Goal: Obtain resource: Download file/media

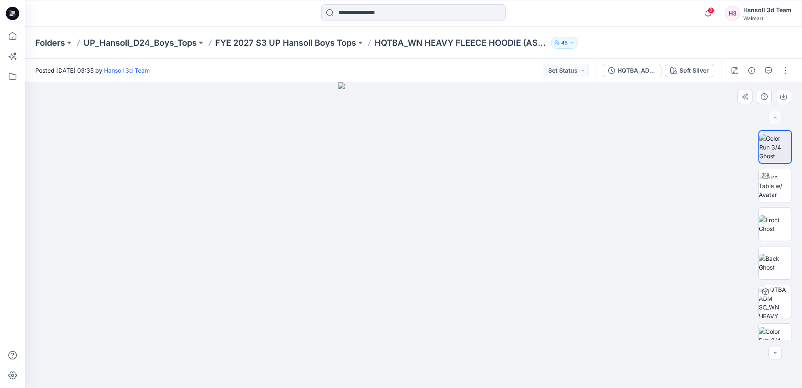
click at [598, 145] on div at bounding box center [413, 234] width 777 height 305
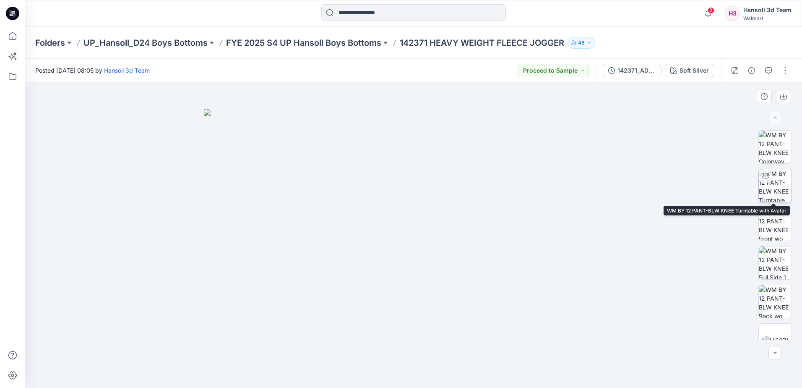
click at [776, 188] on img at bounding box center [775, 185] width 33 height 33
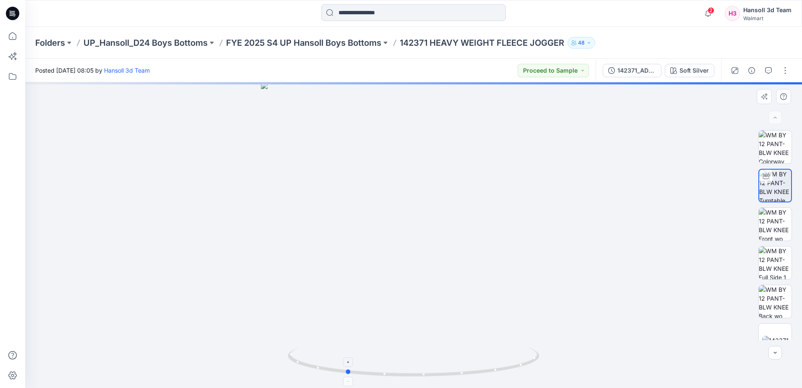
drag, startPoint x: 494, startPoint y: 366, endPoint x: 426, endPoint y: 365, distance: 67.6
click at [426, 365] on icon at bounding box center [415, 362] width 254 height 31
drag, startPoint x: 417, startPoint y: 285, endPoint x: 414, endPoint y: 261, distance: 23.3
click at [414, 261] on img at bounding box center [408, 7] width 1185 height 762
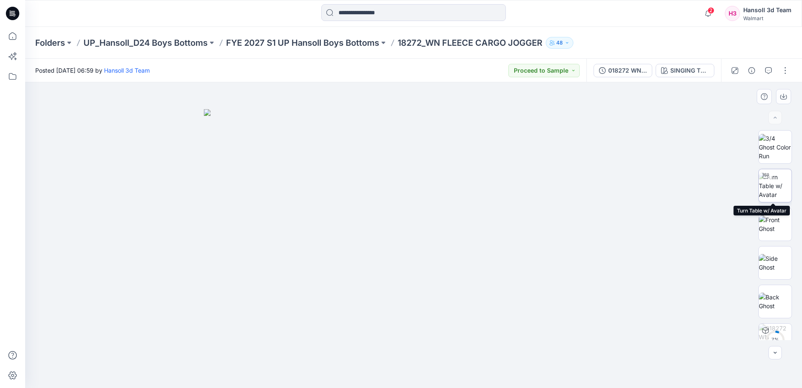
drag, startPoint x: 780, startPoint y: 183, endPoint x: 776, endPoint y: 185, distance: 4.5
click at [780, 184] on img at bounding box center [775, 185] width 33 height 26
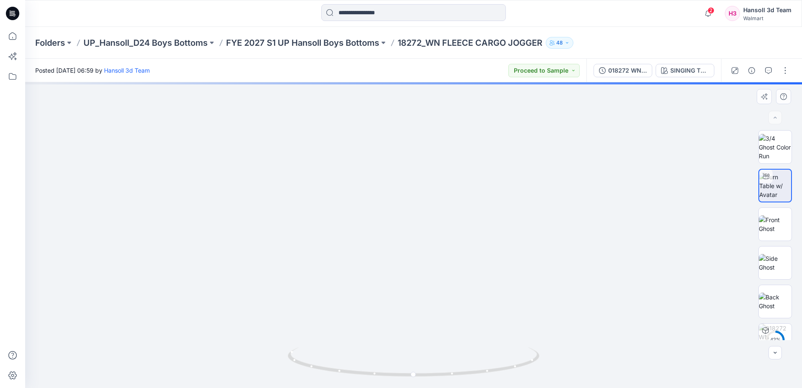
drag, startPoint x: 445, startPoint y: 258, endPoint x: 422, endPoint y: 121, distance: 138.7
click at [422, 121] on img at bounding box center [414, 62] width 652 height 652
drag, startPoint x: 415, startPoint y: 216, endPoint x: 414, endPoint y: 362, distance: 146.5
click at [414, 362] on div at bounding box center [413, 234] width 777 height 305
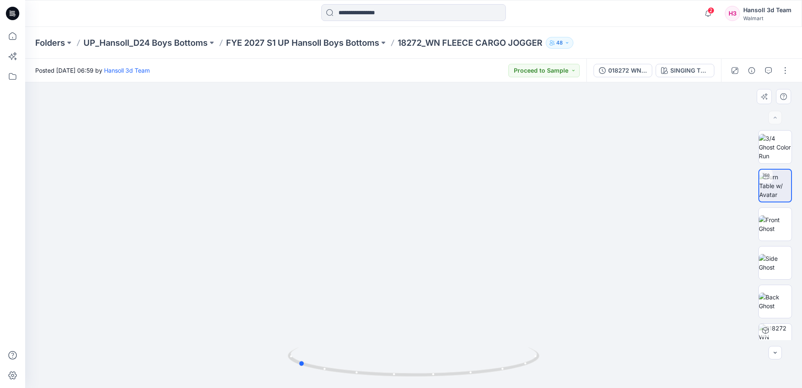
drag, startPoint x: 501, startPoint y: 370, endPoint x: 385, endPoint y: 381, distance: 116.3
click at [385, 381] on div at bounding box center [414, 367] width 252 height 42
click at [627, 69] on div "018272 WN FLEECE CARGO JOGGER" at bounding box center [627, 70] width 39 height 9
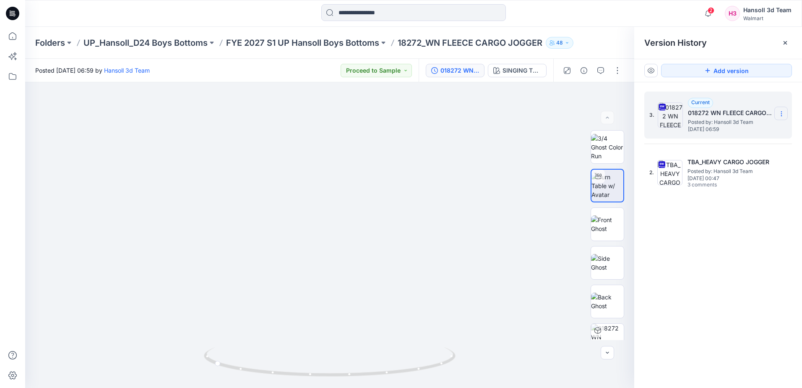
click at [782, 115] on icon at bounding box center [781, 113] width 7 height 7
click at [749, 137] on div "Download Source BW File" at bounding box center [736, 130] width 97 height 17
click at [784, 113] on icon at bounding box center [781, 113] width 7 height 7
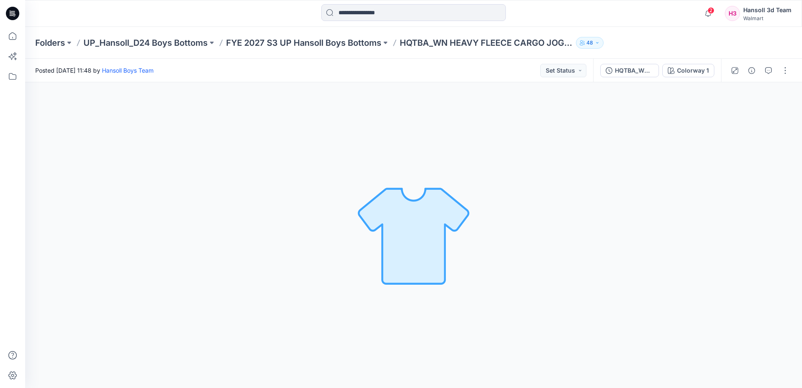
click at [421, 167] on div "Colorway 1 Loading... Material Properties Loading..." at bounding box center [413, 234] width 777 height 305
drag, startPoint x: 535, startPoint y: 272, endPoint x: 533, endPoint y: 220, distance: 52.5
click at [535, 270] on div "Colorway 1 Loading... Material Properties Loading..." at bounding box center [413, 234] width 777 height 305
click at [611, 187] on div "Colorway 1 Loading... Material Properties Loading..." at bounding box center [413, 234] width 777 height 305
click at [298, 296] on div "Colorway 1 Loading... Material Properties Loading..." at bounding box center [413, 234] width 777 height 305
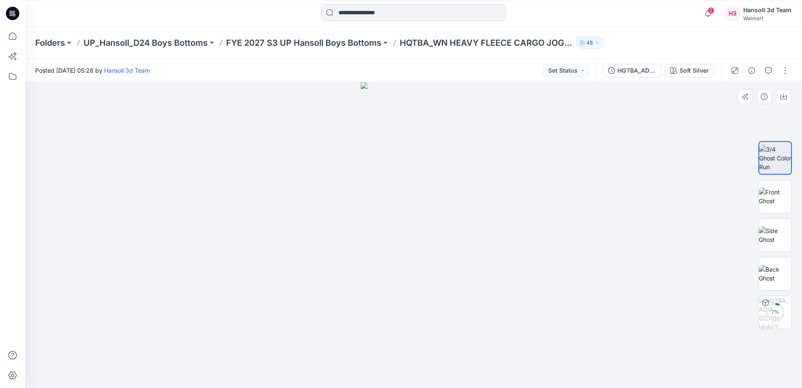
drag, startPoint x: 415, startPoint y: 174, endPoint x: 412, endPoint y: 170, distance: 5.1
click at [415, 174] on img at bounding box center [414, 234] width 106 height 305
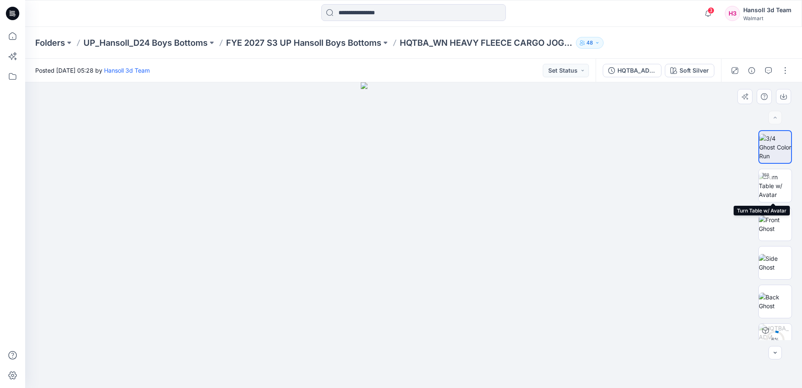
drag, startPoint x: 771, startPoint y: 180, endPoint x: 563, endPoint y: 248, distance: 219.4
click at [770, 183] on img at bounding box center [775, 185] width 33 height 26
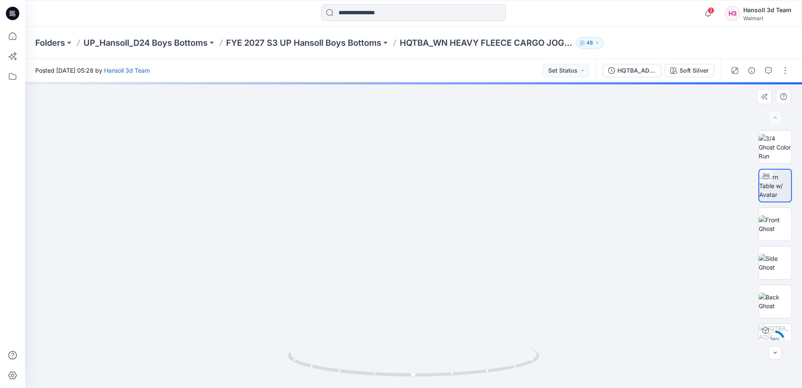
drag, startPoint x: 418, startPoint y: 226, endPoint x: 393, endPoint y: 113, distance: 116.1
drag, startPoint x: 400, startPoint y: 231, endPoint x: 409, endPoint y: 271, distance: 41.1
drag, startPoint x: 419, startPoint y: 265, endPoint x: 440, endPoint y: 334, distance: 71.8
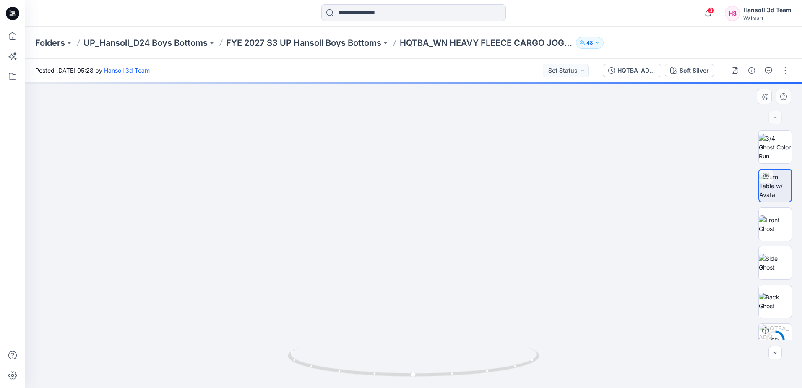
drag, startPoint x: 458, startPoint y: 375, endPoint x: 410, endPoint y: 379, distance: 47.6
click at [411, 379] on div at bounding box center [414, 367] width 252 height 42
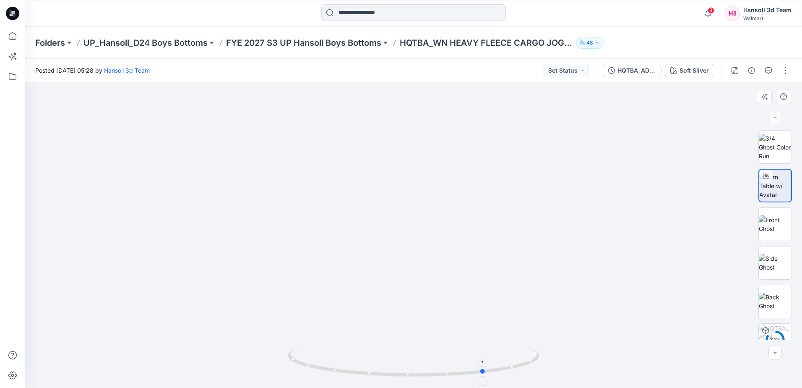
drag, startPoint x: 438, startPoint y: 373, endPoint x: 309, endPoint y: 373, distance: 129.2
click at [305, 378] on icon at bounding box center [415, 362] width 254 height 31
